Goal: Find specific page/section: Find specific page/section

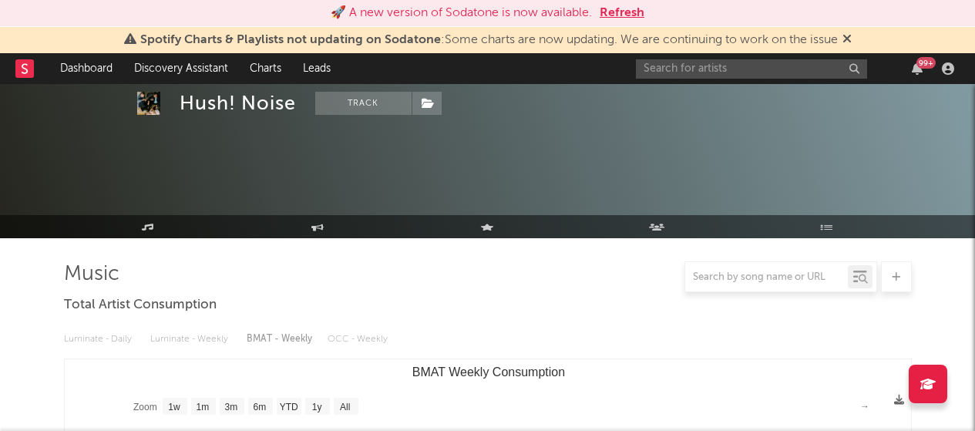
select select "1w"
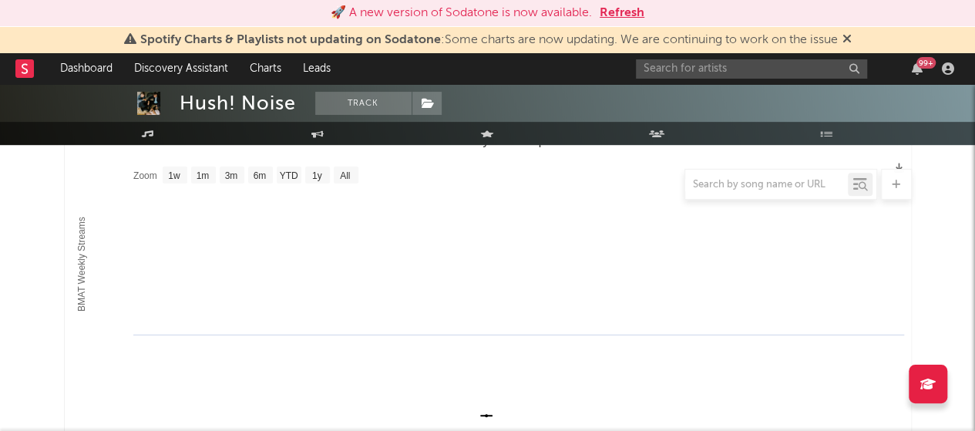
click at [852, 35] on icon at bounding box center [847, 38] width 9 height 12
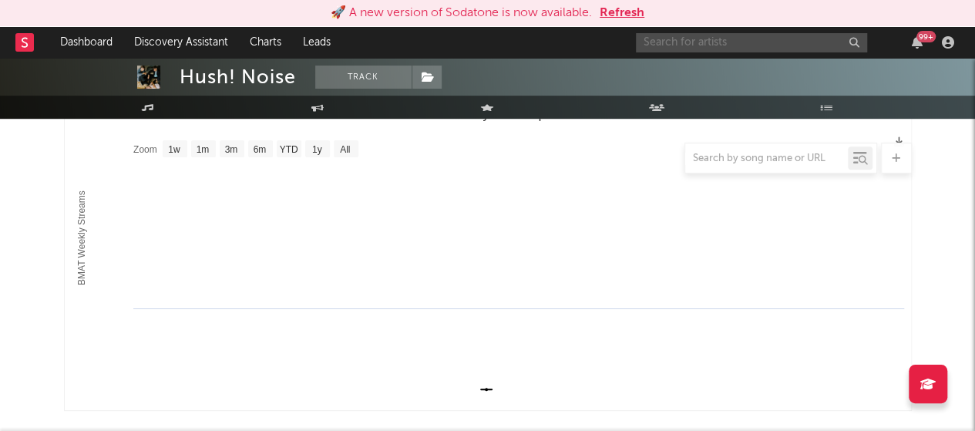
click at [695, 42] on input "text" at bounding box center [751, 42] width 231 height 19
type input "SIK"
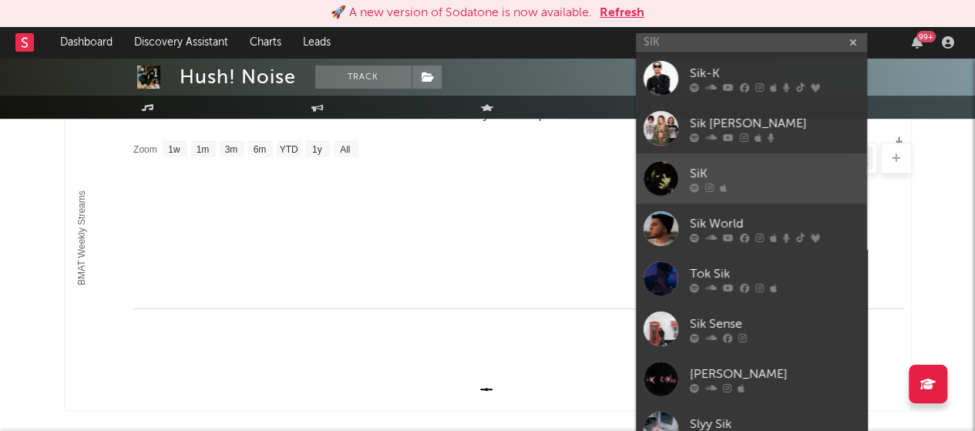
click at [669, 160] on link "SiK" at bounding box center [751, 178] width 231 height 50
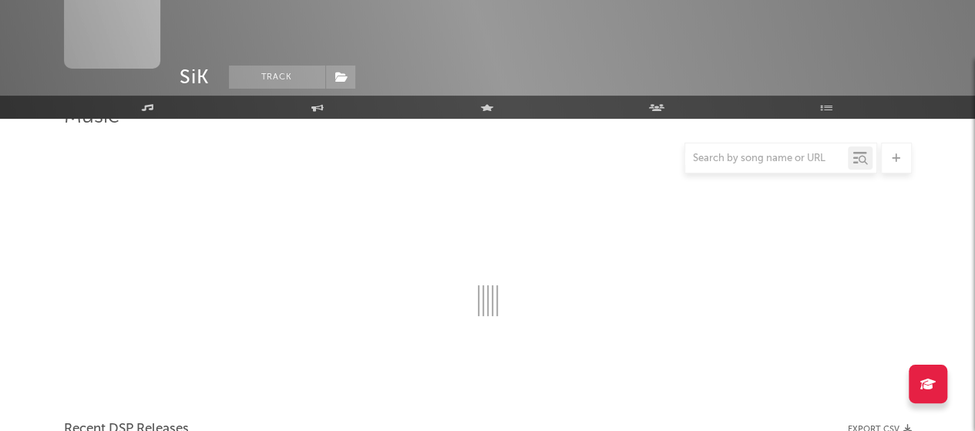
scroll to position [231, 0]
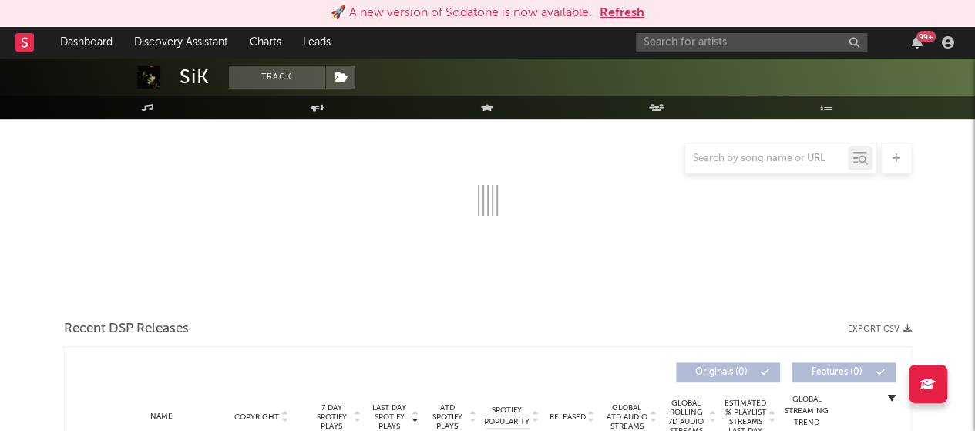
select select "1w"
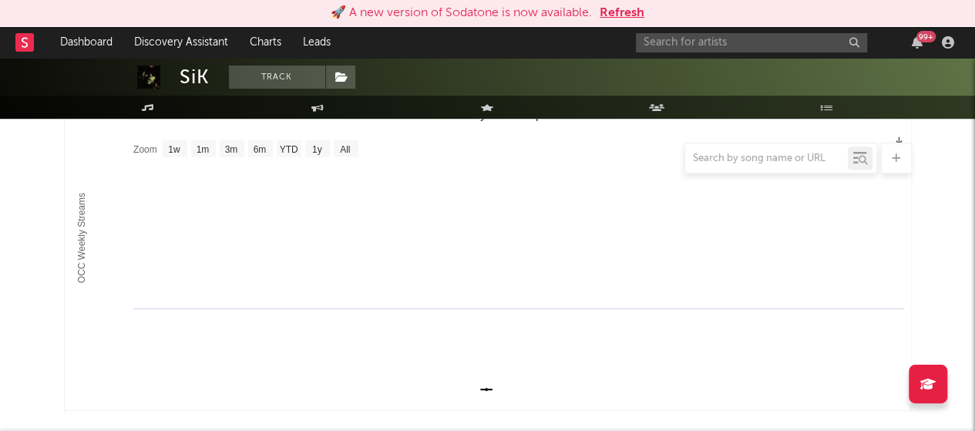
click at [919, 38] on div "99 +" at bounding box center [926, 37] width 19 height 12
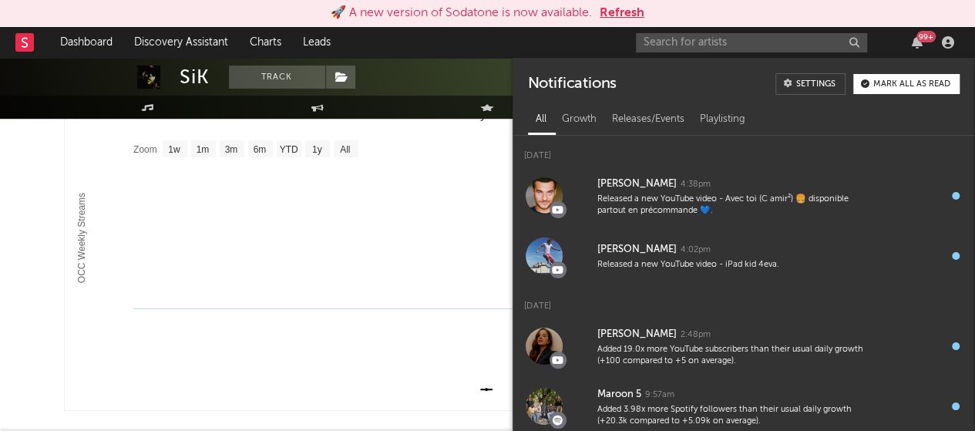
click at [912, 82] on div "Mark all as read" at bounding box center [911, 84] width 77 height 8
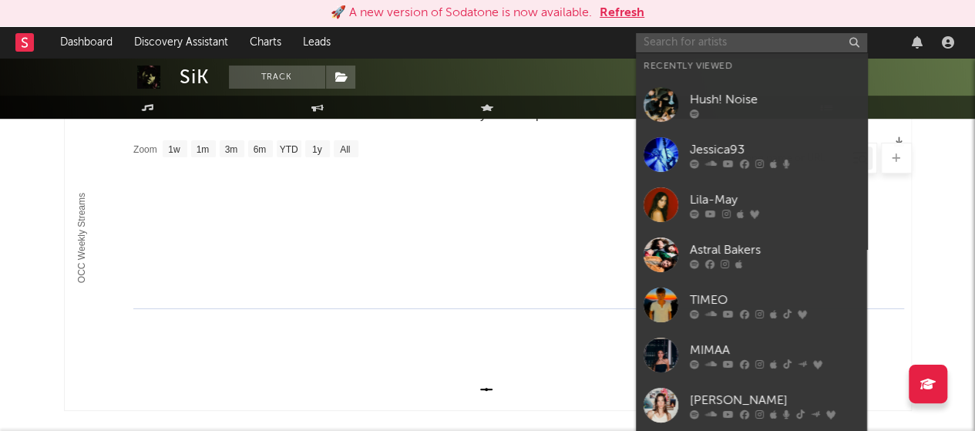
click at [675, 43] on input "text" at bounding box center [751, 42] width 231 height 19
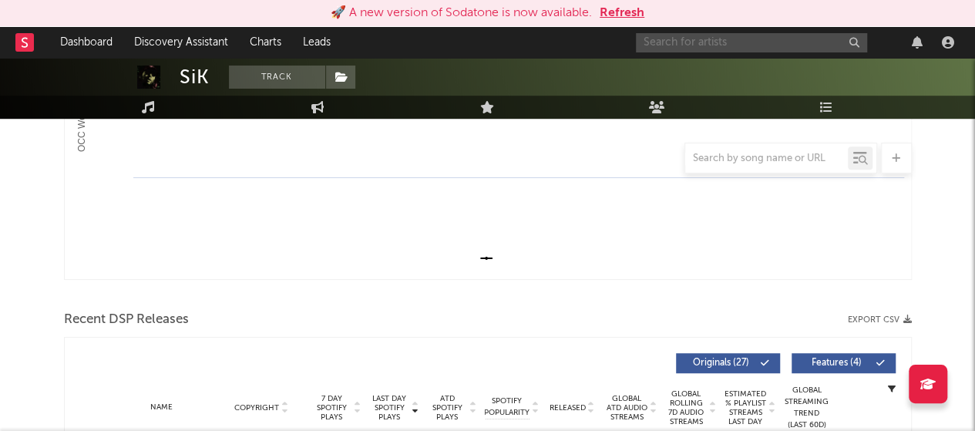
scroll to position [169, 0]
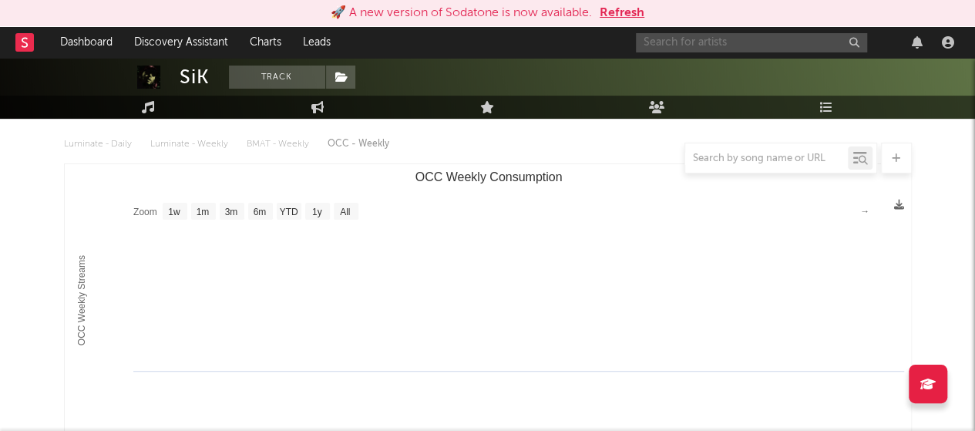
click at [675, 38] on input "text" at bounding box center [751, 42] width 231 height 19
click at [678, 39] on input "SLK" at bounding box center [751, 42] width 231 height 19
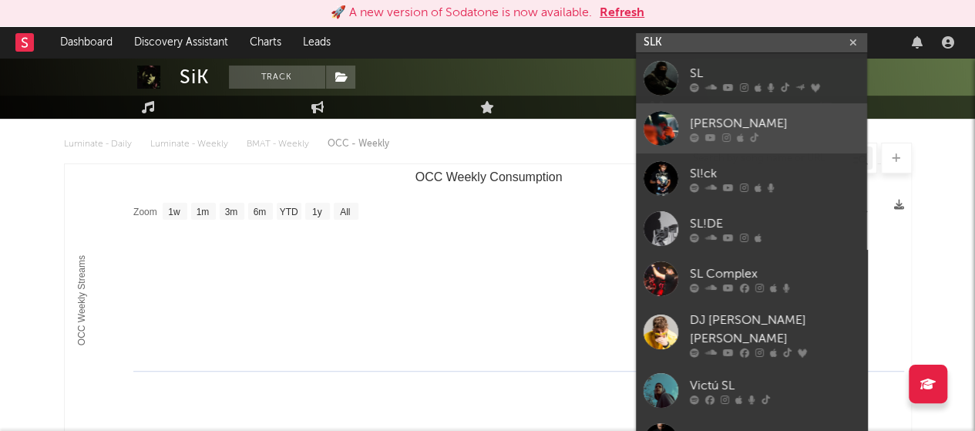
scroll to position [0, 0]
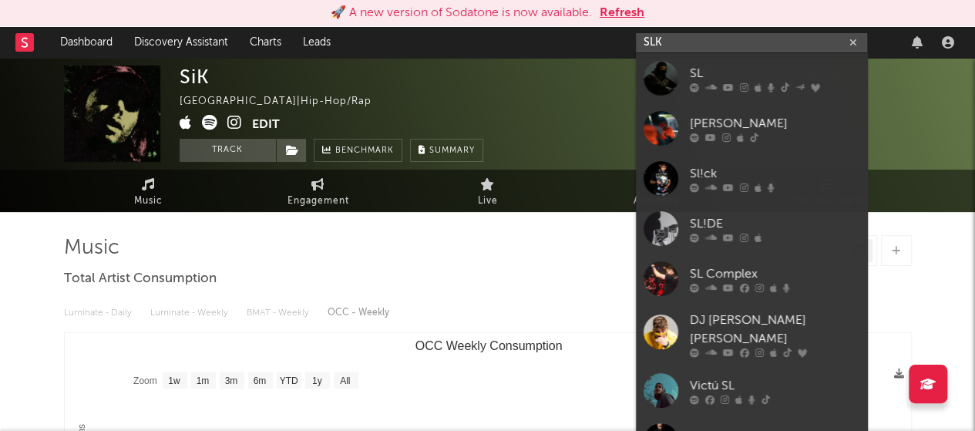
click at [679, 36] on input "SLK" at bounding box center [751, 42] width 231 height 19
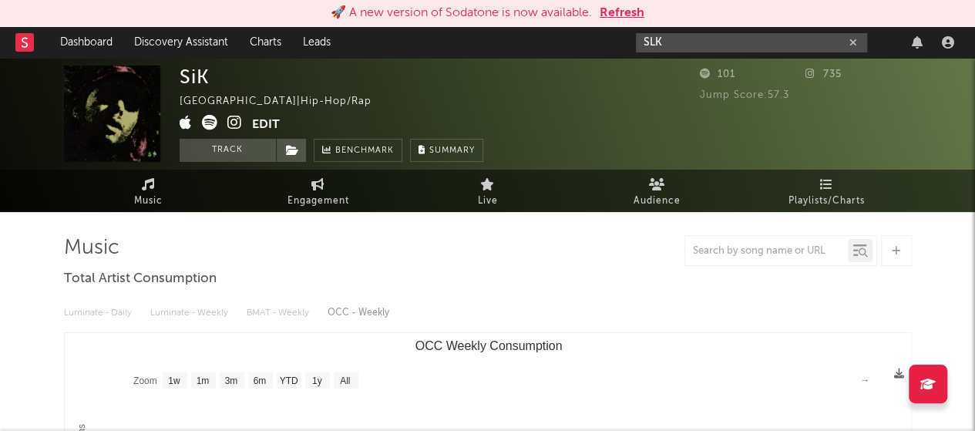
click at [685, 41] on input "SLK" at bounding box center [751, 42] width 231 height 19
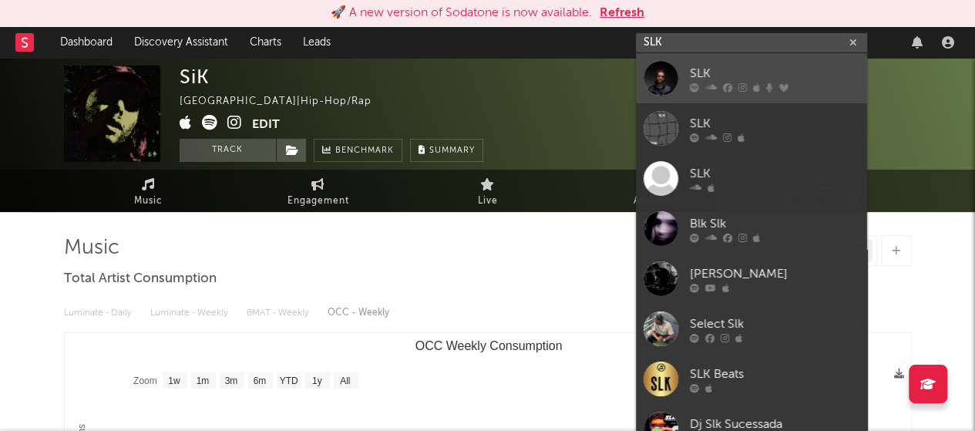
type input "SLK"
click at [678, 64] on div at bounding box center [661, 78] width 35 height 35
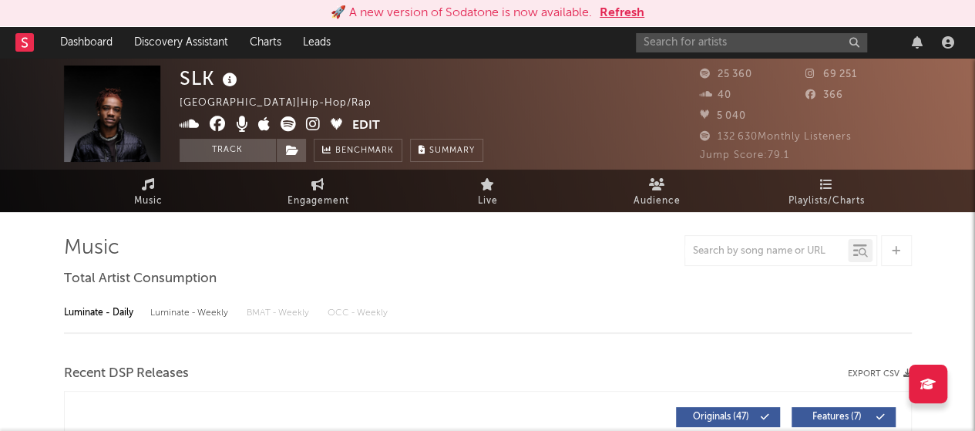
select select "6m"
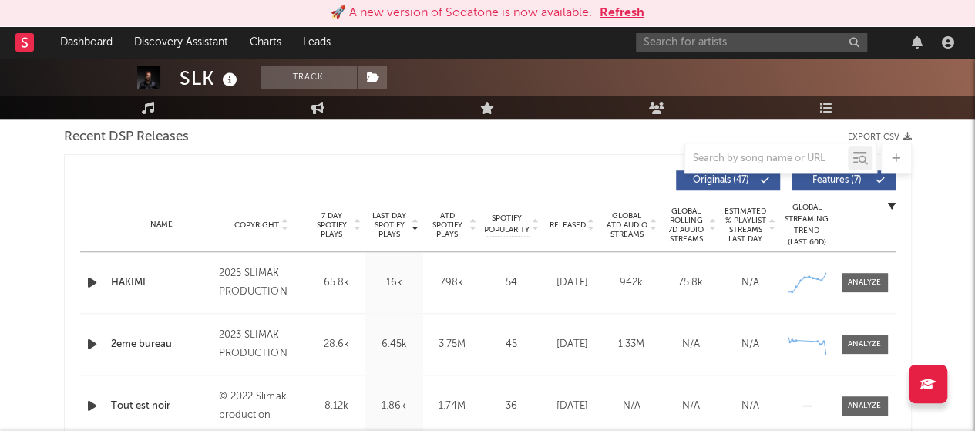
scroll to position [540, 0]
